Goal: Navigation & Orientation: Find specific page/section

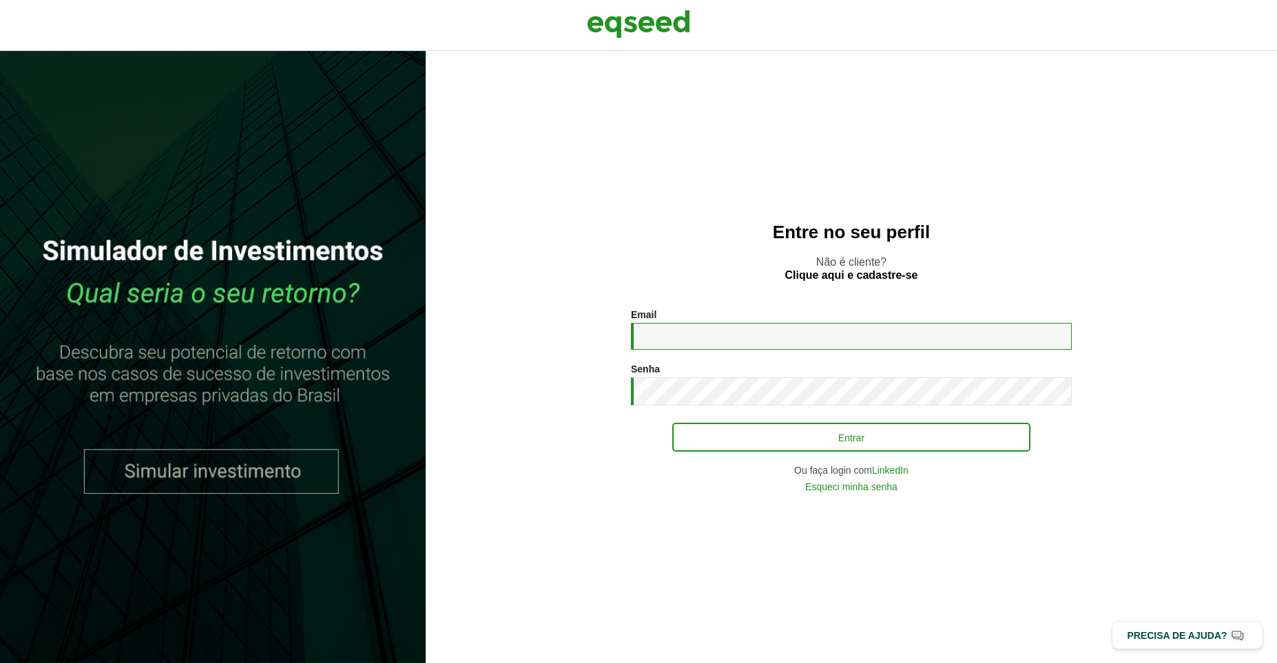
type input "**********"
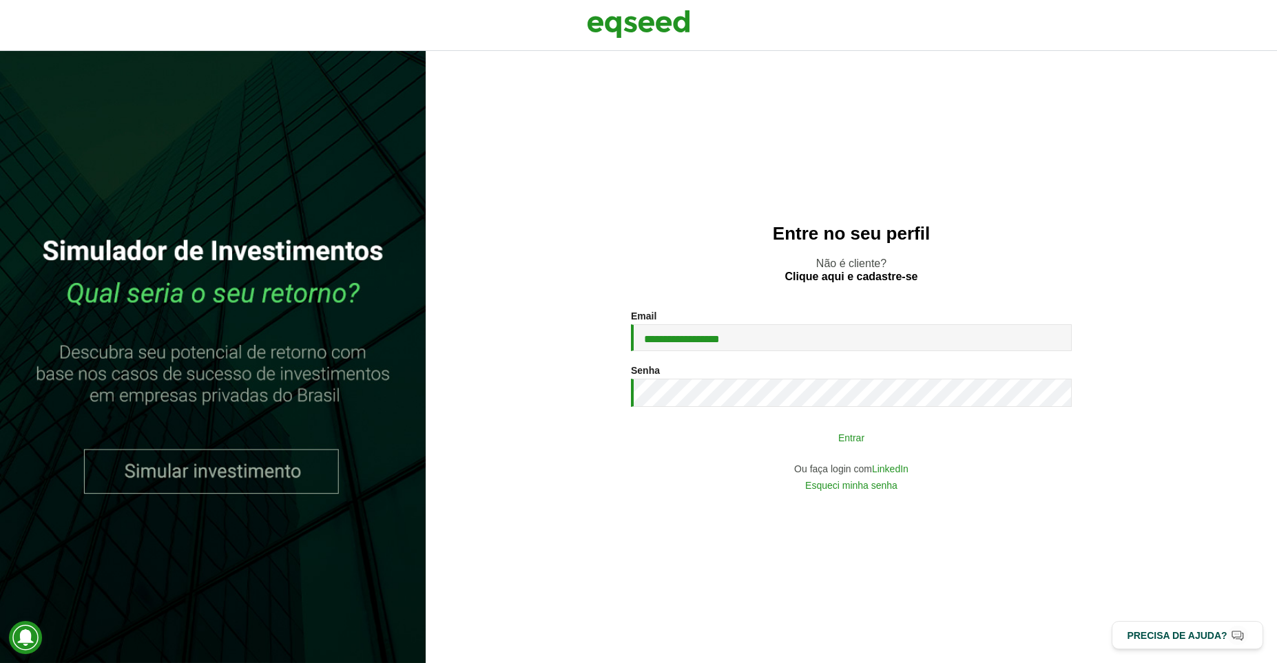
click at [827, 447] on button "Entrar" at bounding box center [851, 437] width 358 height 26
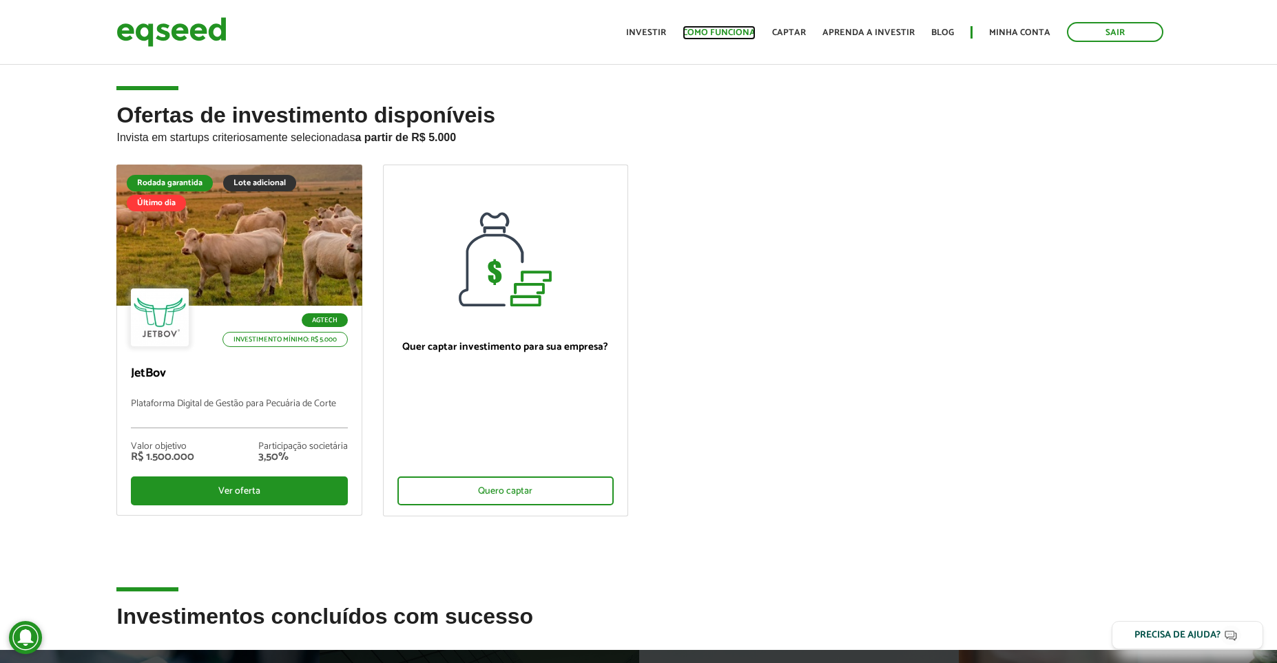
click at [730, 34] on link "Como funciona" at bounding box center [718, 32] width 73 height 9
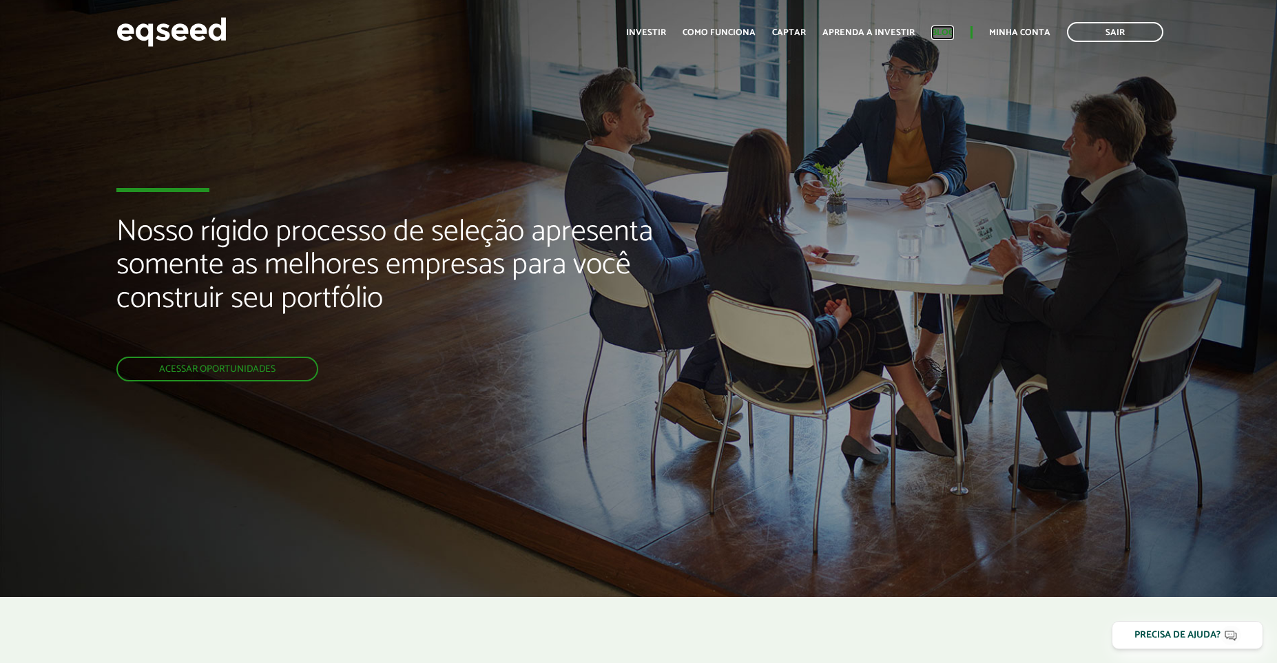
click at [939, 36] on link "Blog" at bounding box center [942, 32] width 23 height 9
click at [657, 36] on link "Investir" at bounding box center [646, 32] width 40 height 9
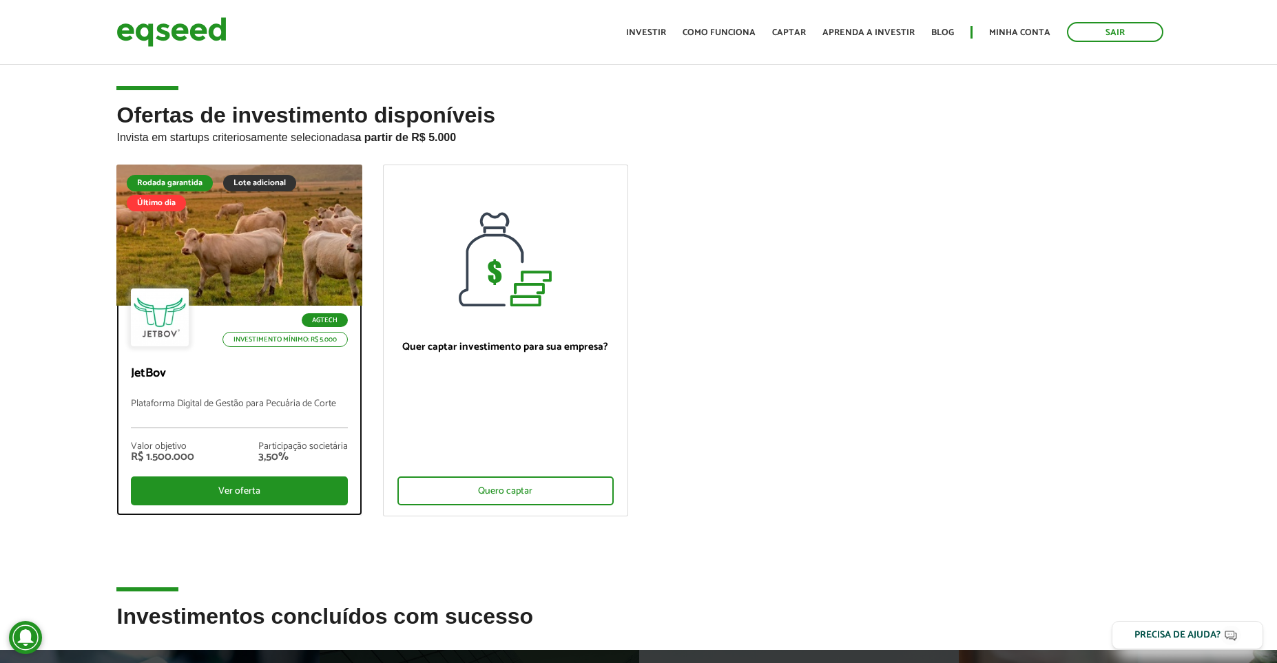
click at [237, 496] on div "Ver oferta" at bounding box center [239, 490] width 216 height 29
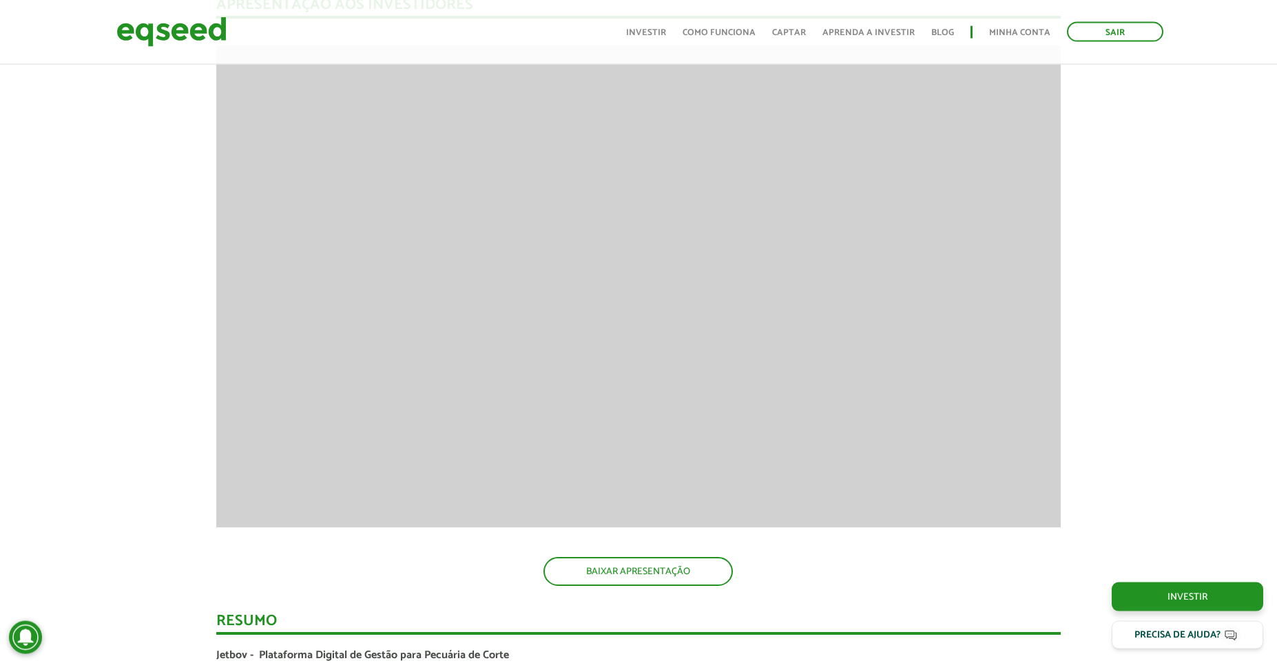
scroll to position [1345, 0]
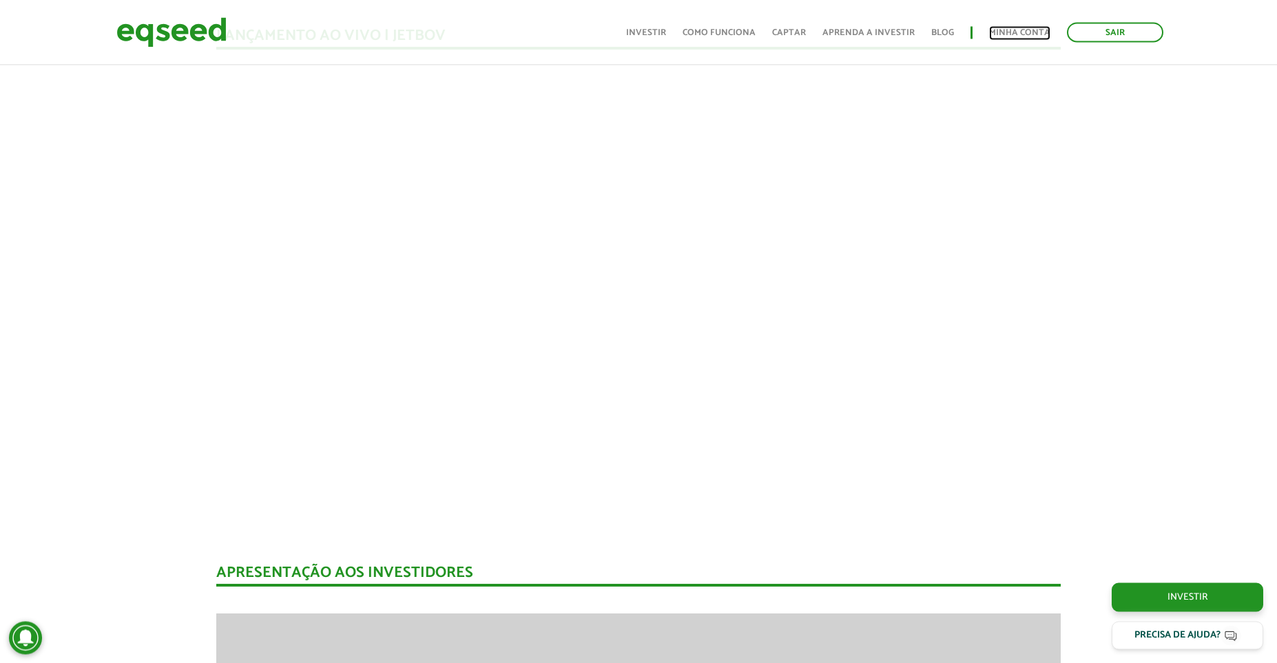
click at [1027, 35] on link "Minha conta" at bounding box center [1019, 32] width 61 height 9
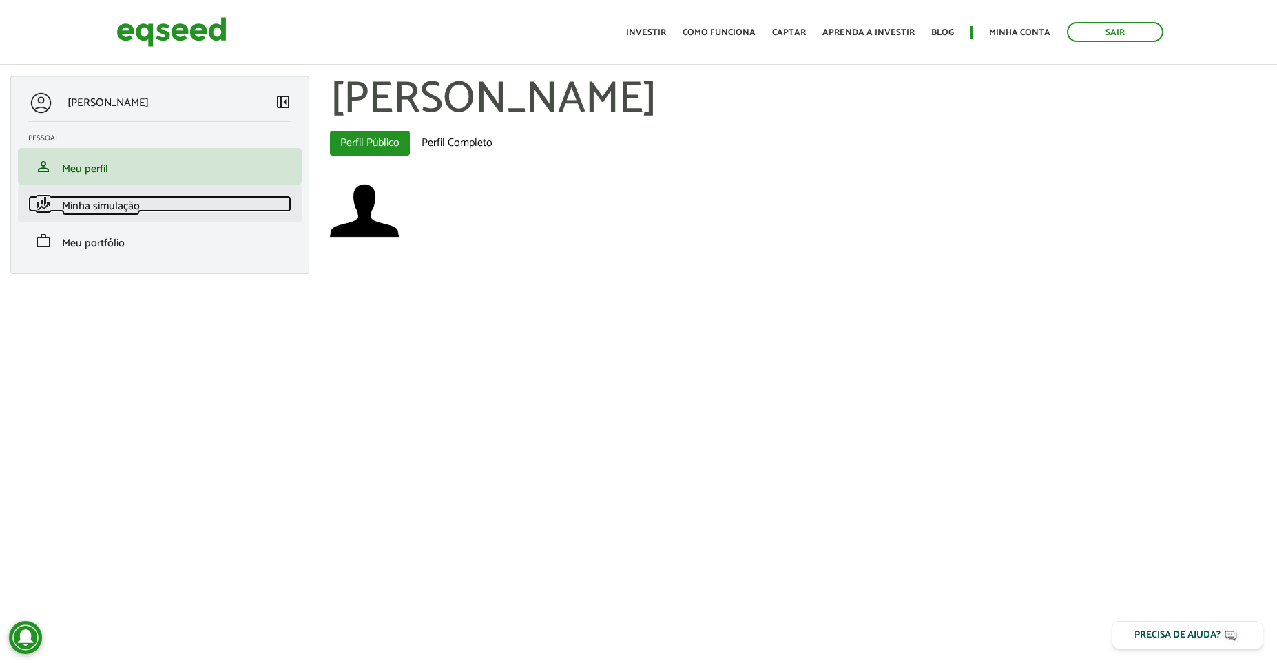
click at [75, 205] on span "Minha simulação" at bounding box center [101, 206] width 78 height 19
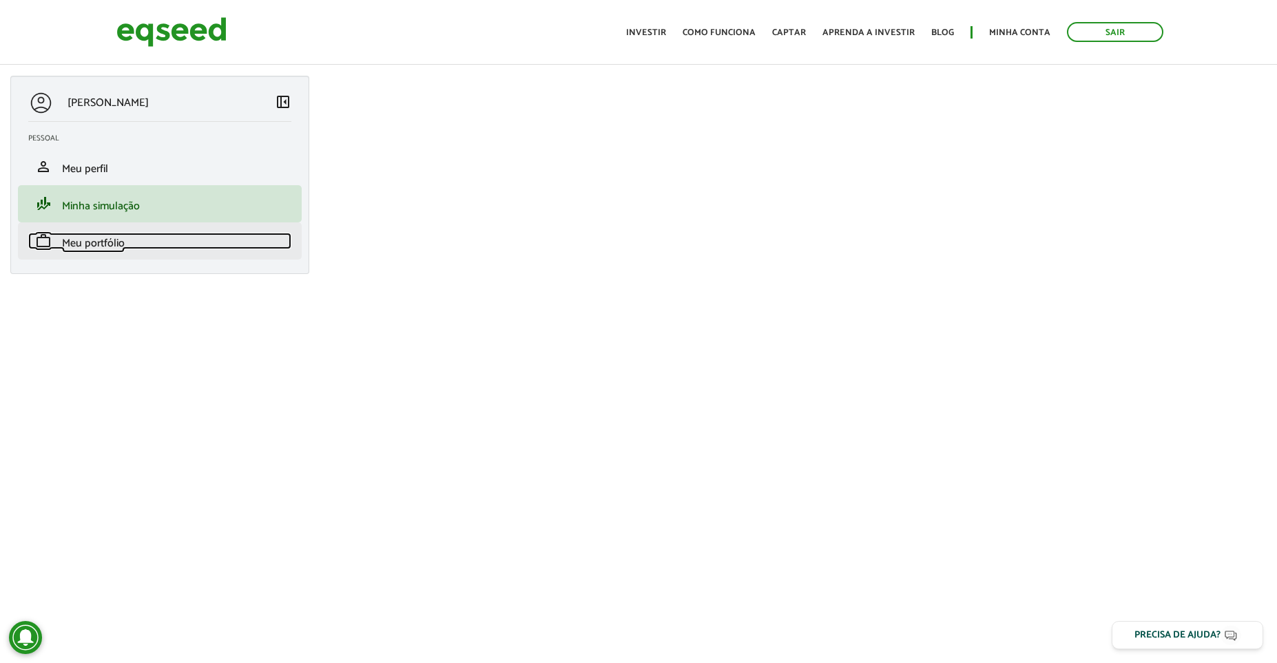
click at [87, 240] on span "Meu portfólio" at bounding box center [93, 243] width 63 height 19
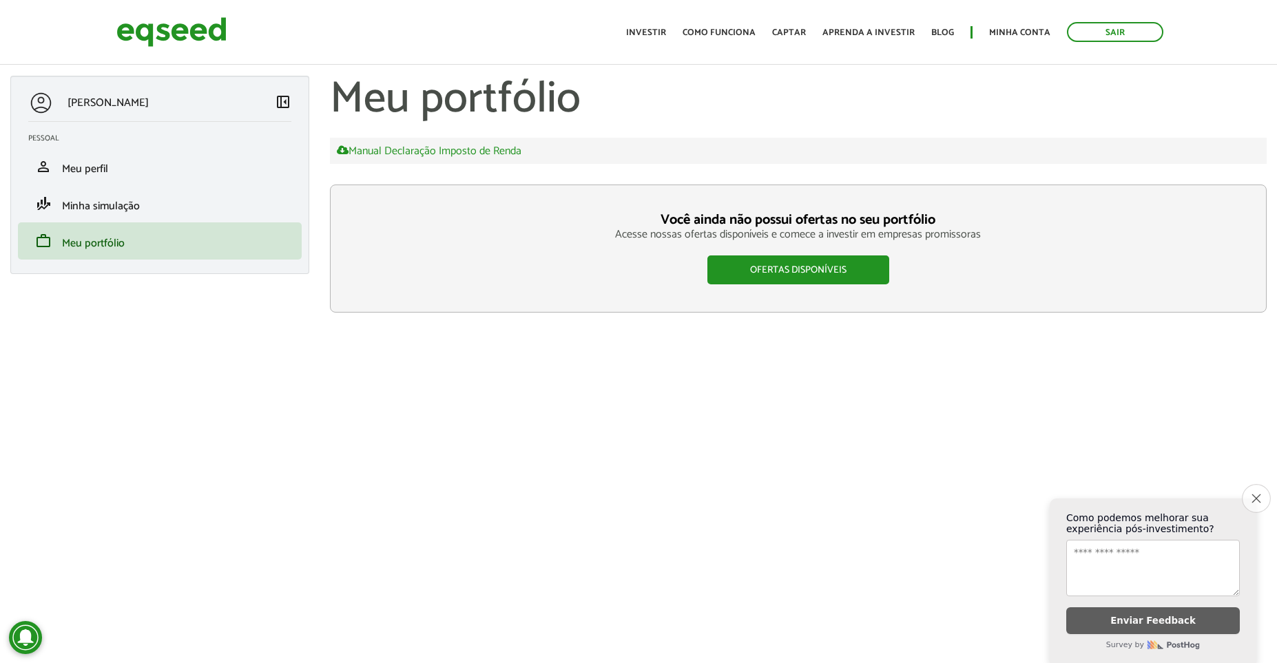
click at [1250, 486] on button "Close survey" at bounding box center [1255, 498] width 29 height 29
